Goal: Obtain resource: Download file/media

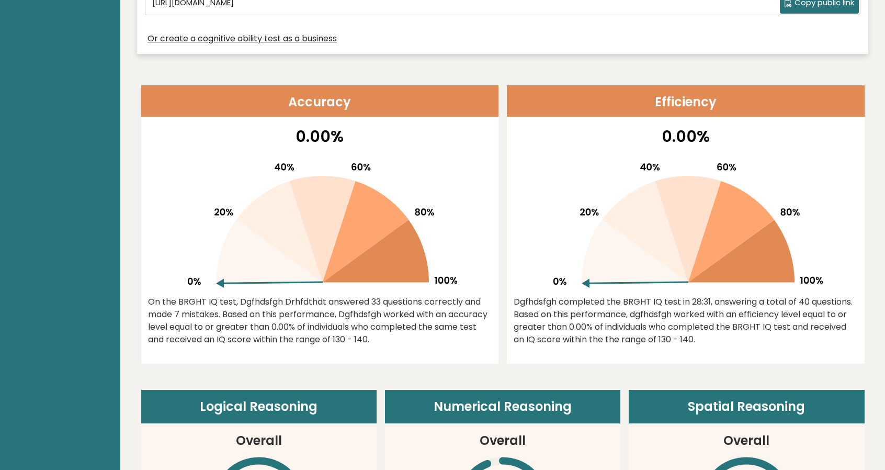
scroll to position [418, 0]
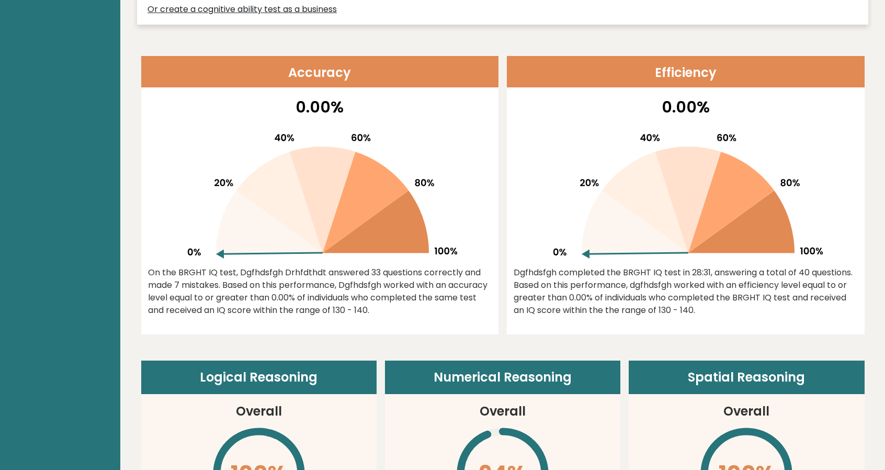
click at [599, 296] on div "Dgfhdsfgh completed the BRGHT IQ test in 28:31, answering a total of 40 questio…" at bounding box center [685, 291] width 344 height 50
click at [636, 273] on div "Dgfhdsfgh completed the BRGHT IQ test in 28:31, answering a total of 40 questio…" at bounding box center [685, 291] width 344 height 50
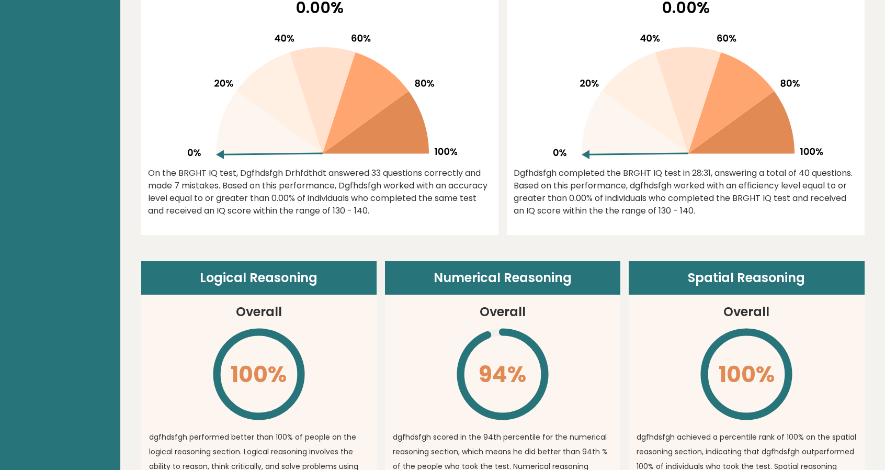
scroll to position [523, 0]
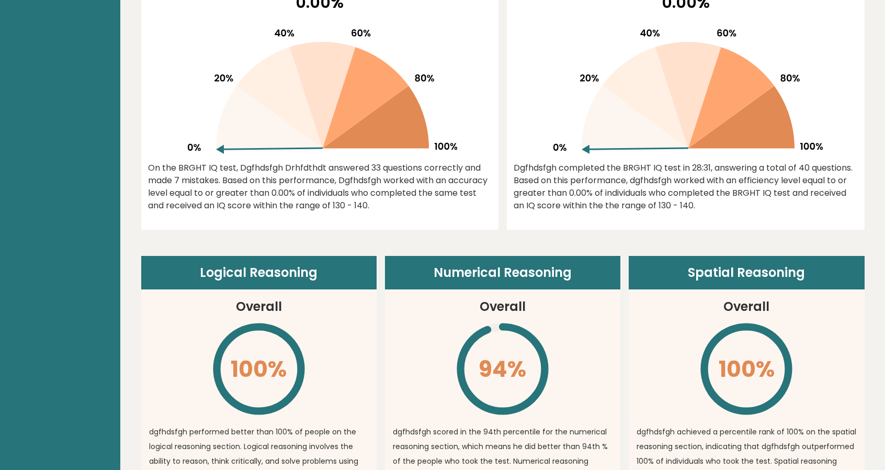
click at [539, 303] on article "Numerical Reasoning Overall 94% \ dgfhdsfgh scored in the 94th percentile for t…" at bounding box center [502, 414] width 235 height 317
click at [541, 298] on article "Numerical Reasoning Overall 94% \ dgfhdsfgh scored in the 94th percentile for t…" at bounding box center [502, 414] width 235 height 317
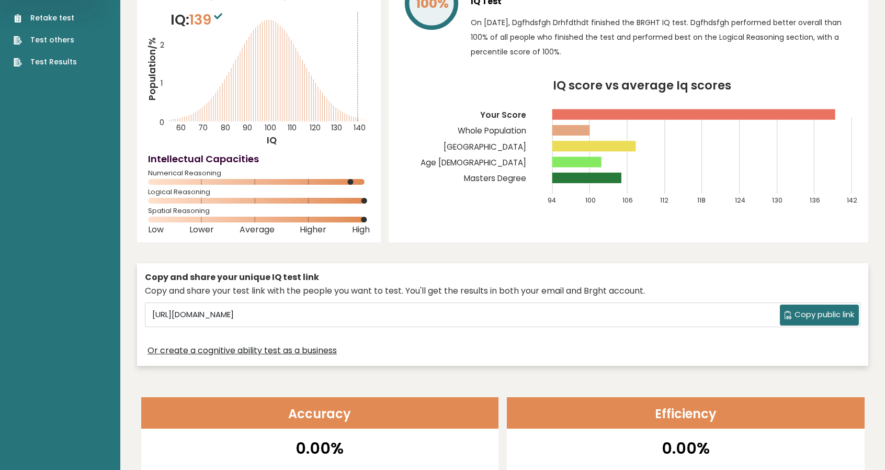
scroll to position [0, 0]
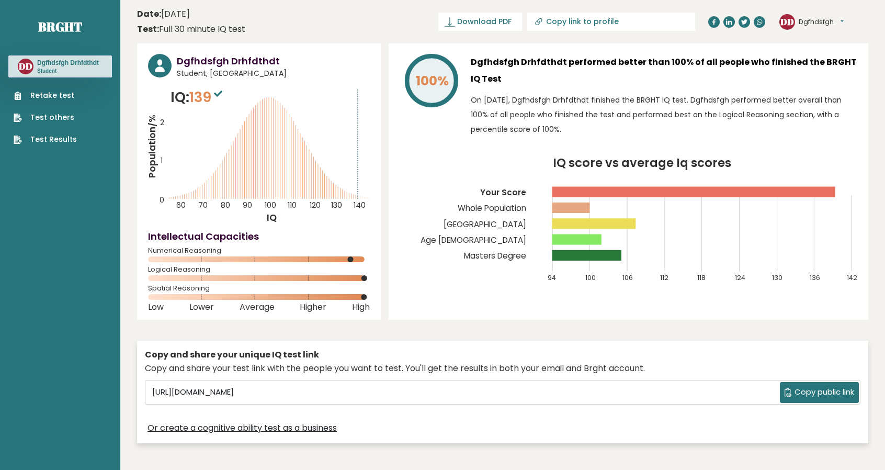
click at [256, 56] on h3 "Dgfhdsfgh Drhfdthdt" at bounding box center [273, 61] width 193 height 14
click at [60, 64] on h3 "Dgfhdsfgh Drhfdthdt" at bounding box center [68, 63] width 62 height 8
click at [511, 23] on span "Download PDF" at bounding box center [484, 21] width 54 height 11
drag, startPoint x: 531, startPoint y: 19, endPoint x: 545, endPoint y: 21, distance: 13.8
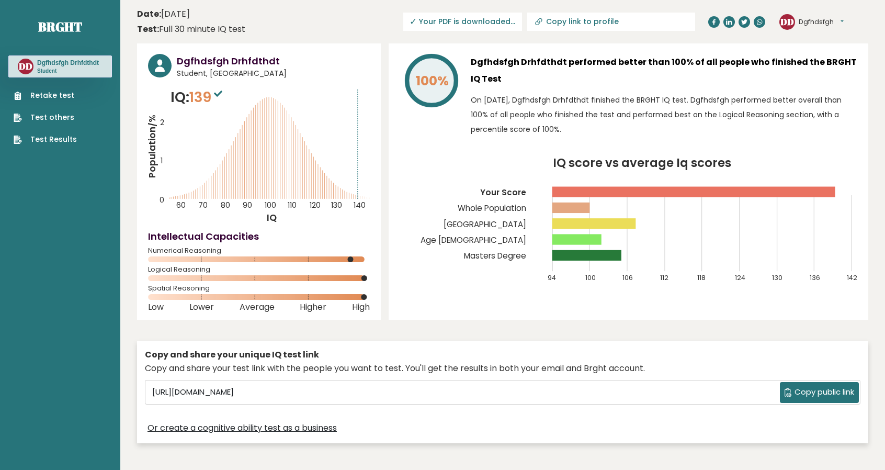
click at [522, 19] on span "✓ Your PDF is downloaded..." at bounding box center [462, 22] width 119 height 18
click at [522, 20] on span "✓ Your PDF is downloaded..." at bounding box center [462, 22] width 119 height 18
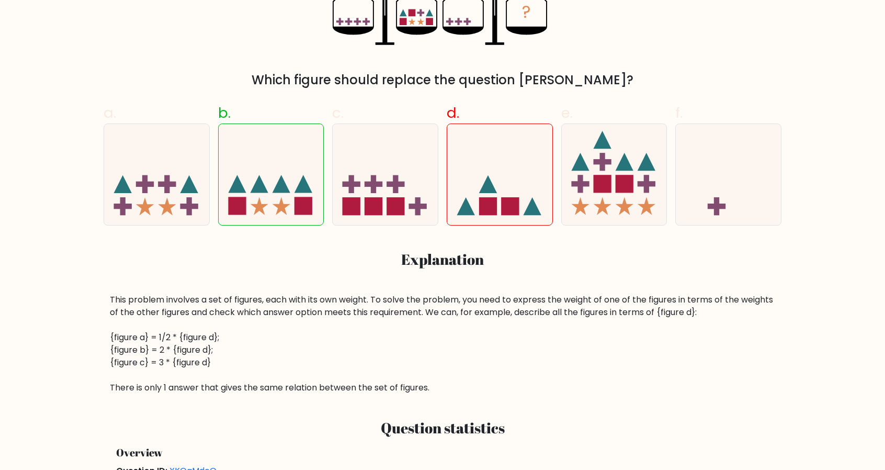
scroll to position [366, 0]
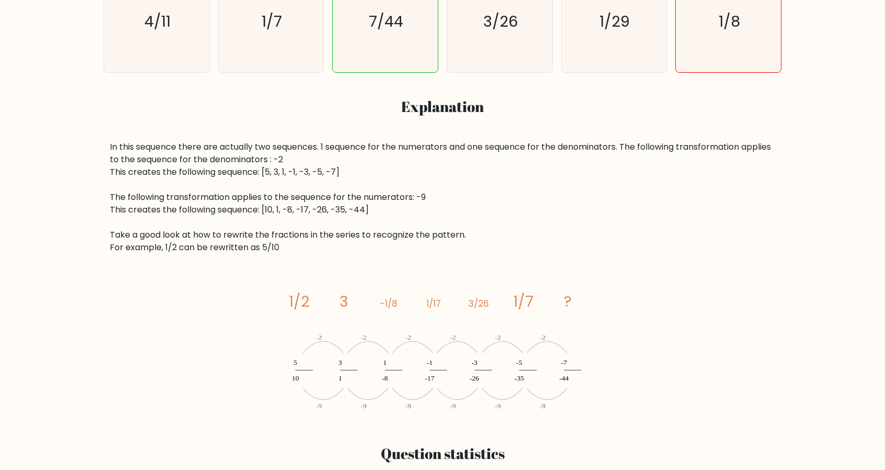
scroll to position [314, 0]
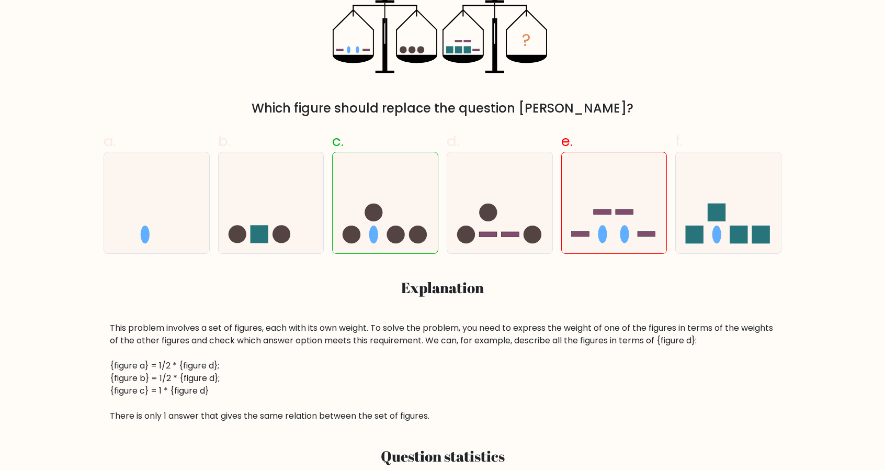
scroll to position [314, 0]
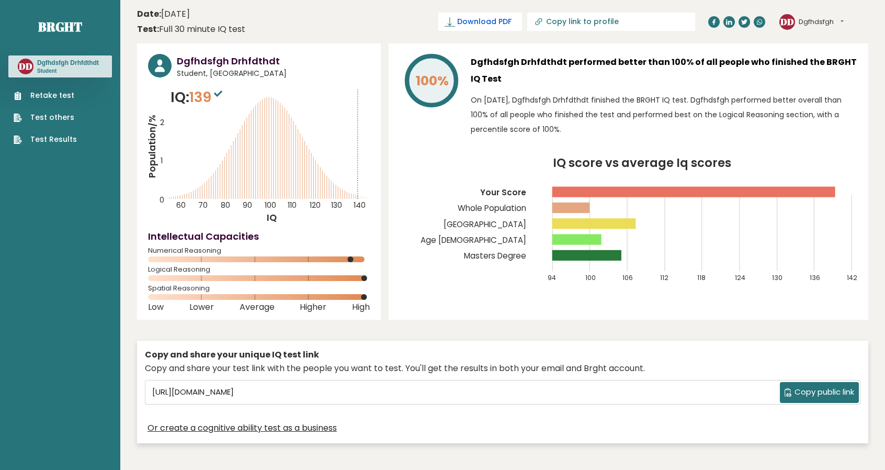
click at [511, 24] on span "Download PDF" at bounding box center [484, 21] width 54 height 11
click at [311, 19] on header "Date: October 09, 2025 Test: Full 30 minute IQ test Download PDF Downloading...…" at bounding box center [502, 21] width 731 height 33
